Goal: Register for event/course

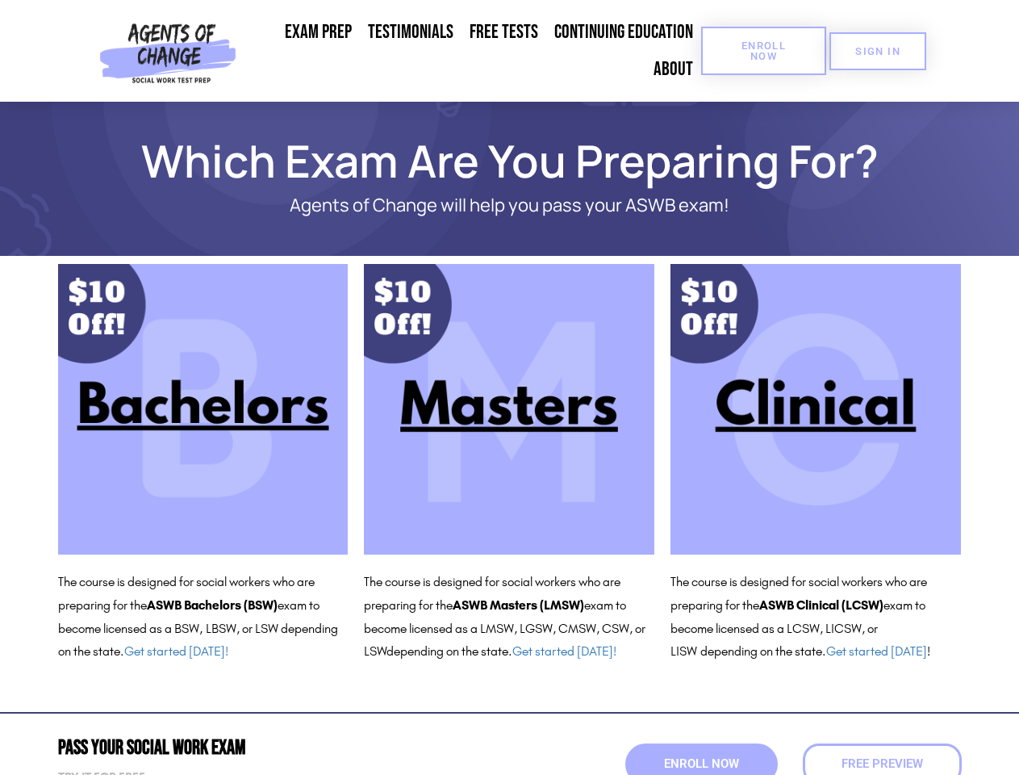
click at [764, 51] on span "Enroll Now" at bounding box center [763, 50] width 73 height 21
click at [878, 51] on span "SIGN IN" at bounding box center [878, 51] width 45 height 10
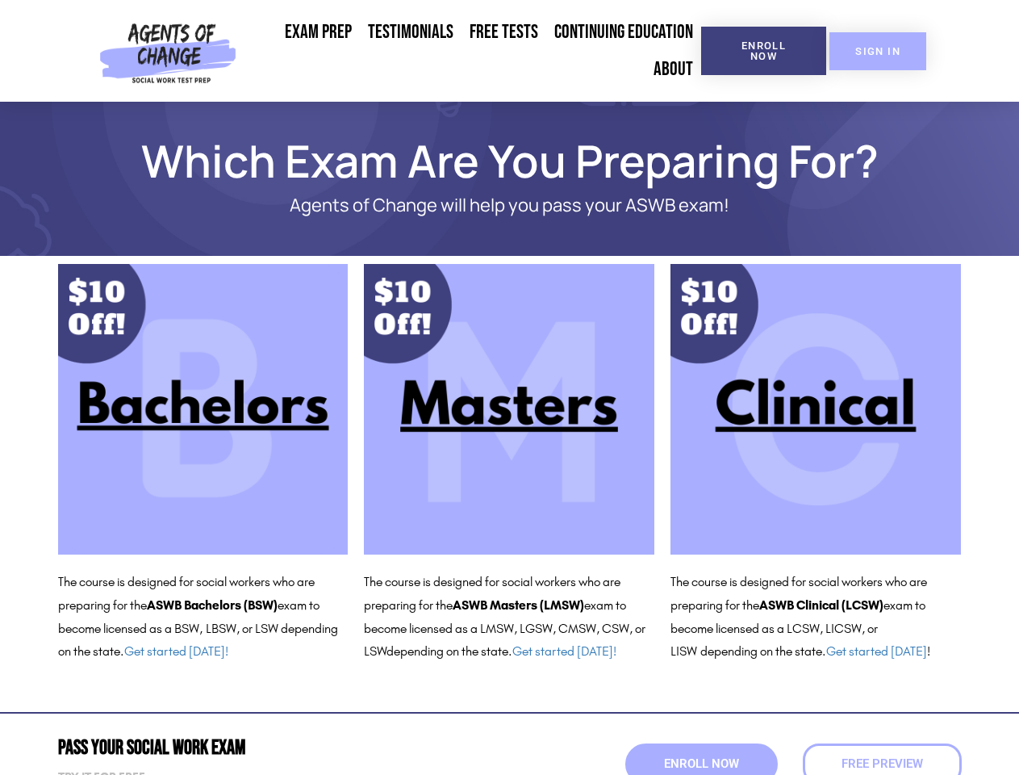
click at [878, 51] on span "SIGN IN" at bounding box center [878, 51] width 45 height 10
click at [701, 764] on span "Enroll Now" at bounding box center [701, 764] width 82 height 14
click at [882, 764] on span "Free Preview" at bounding box center [882, 764] width 90 height 14
